Goal: Transaction & Acquisition: Purchase product/service

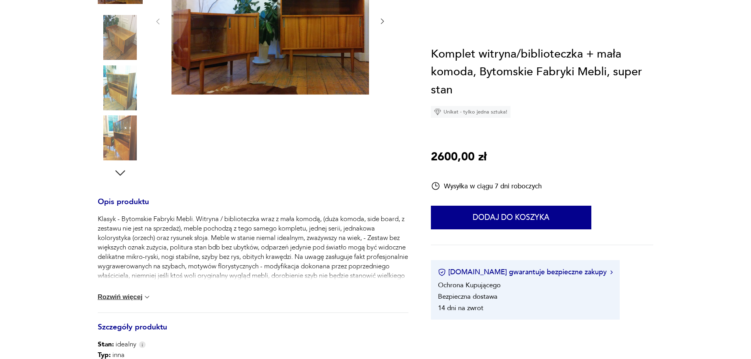
click at [127, 144] on img at bounding box center [120, 138] width 45 height 45
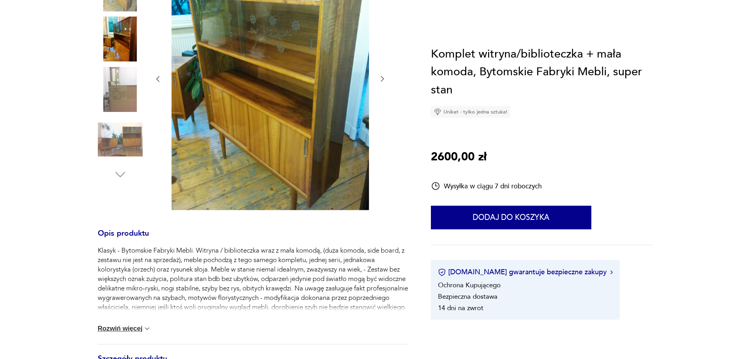
click at [159, 82] on icon "button" at bounding box center [158, 80] width 3 height 6
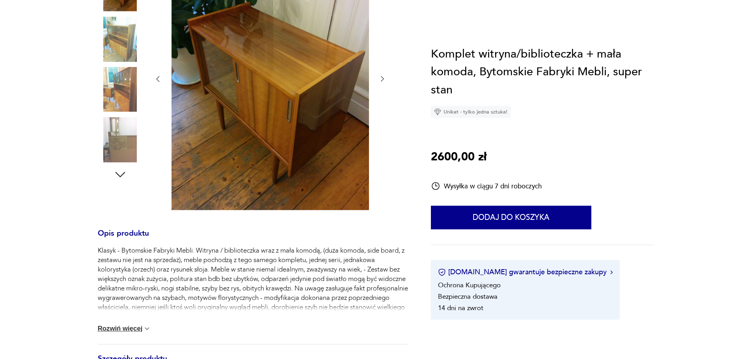
click at [159, 82] on icon "button" at bounding box center [158, 80] width 3 height 6
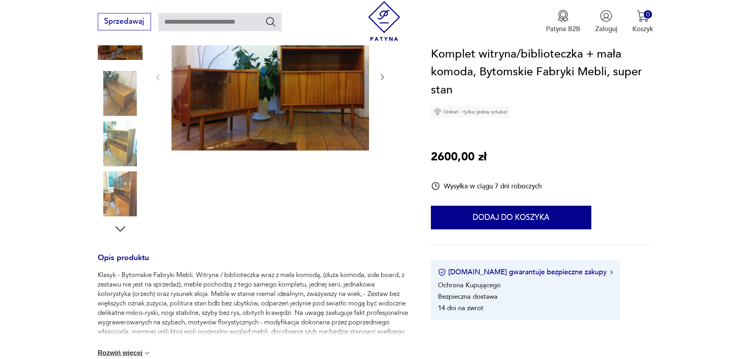
scroll to position [140, 0]
